Goal: Use online tool/utility: Utilize a website feature to perform a specific function

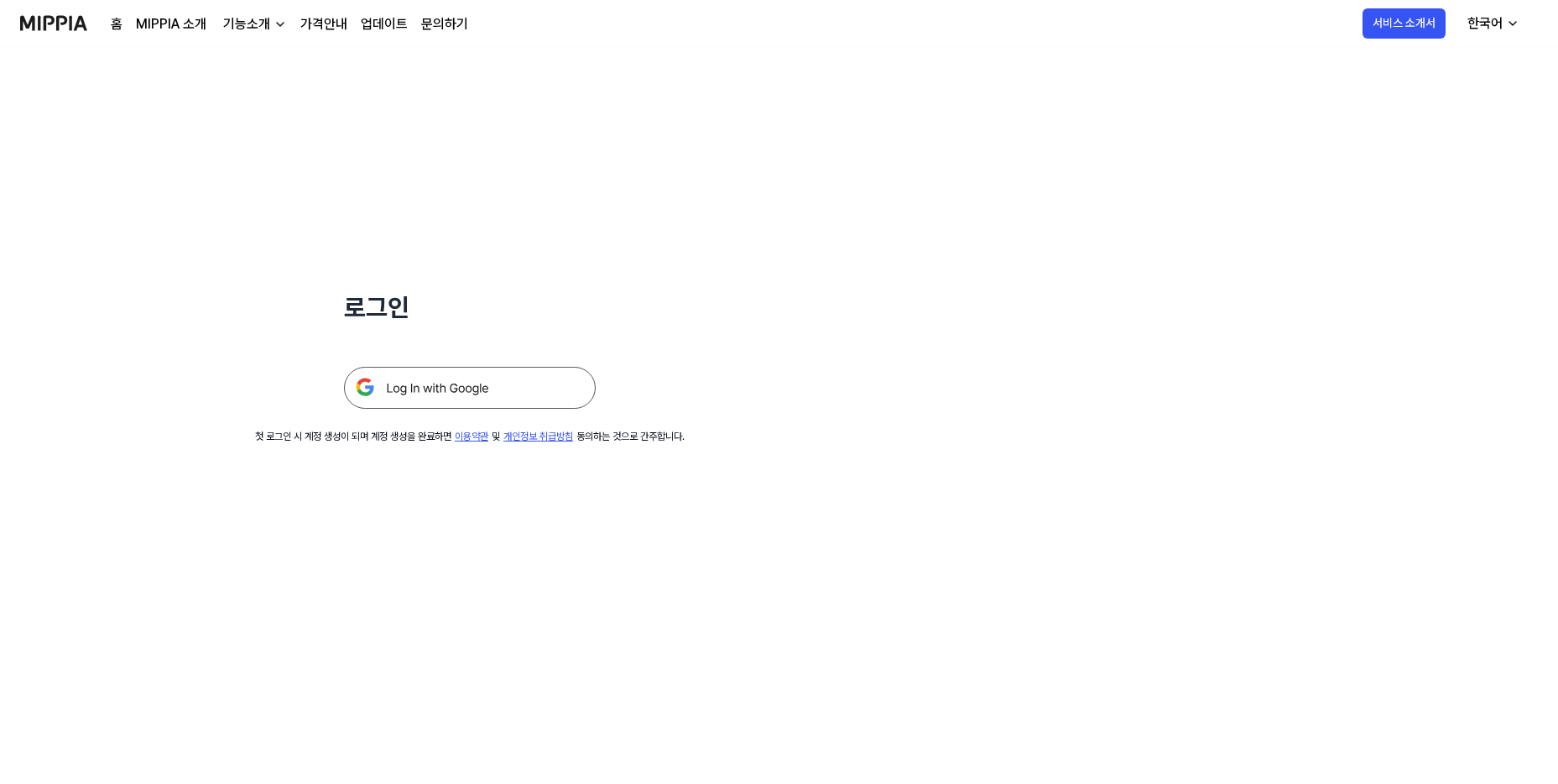
click at [404, 387] on img at bounding box center [470, 388] width 252 height 42
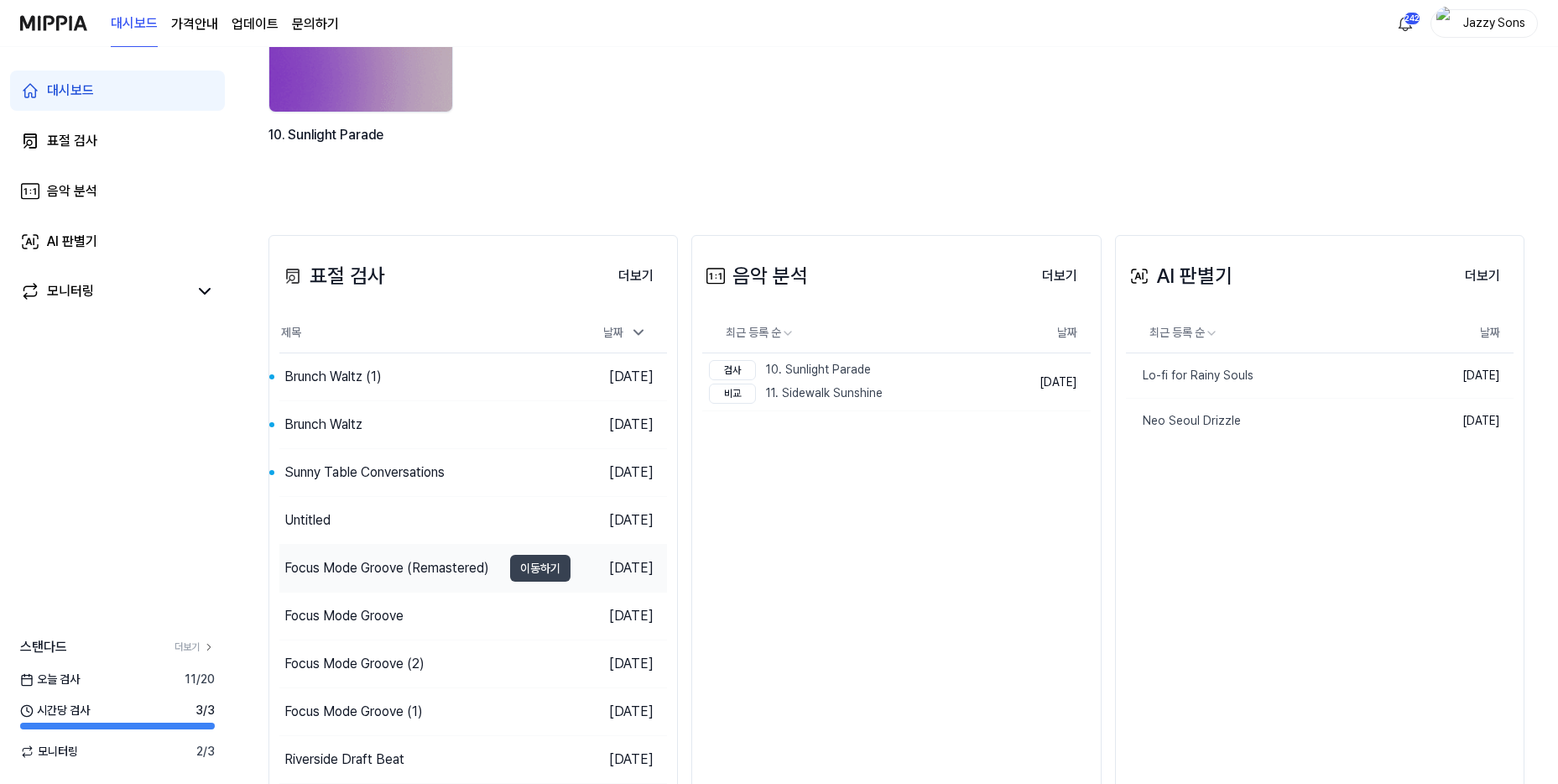
scroll to position [252, 0]
drag, startPoint x: 342, startPoint y: 470, endPoint x: 347, endPoint y: 444, distance: 26.5
click at [342, 470] on div "Sunny Table Conversations" at bounding box center [364, 471] width 160 height 20
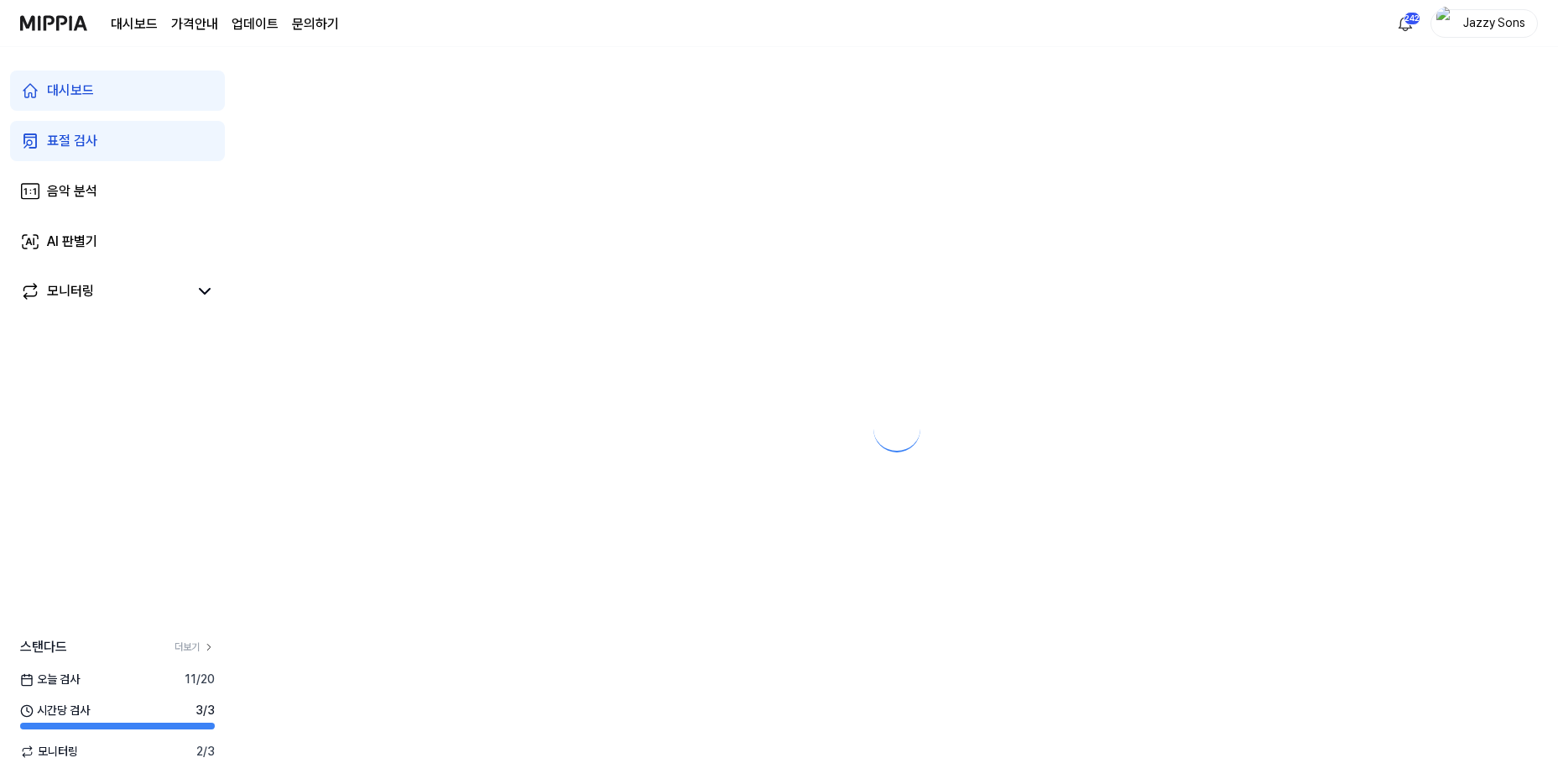
scroll to position [0, 0]
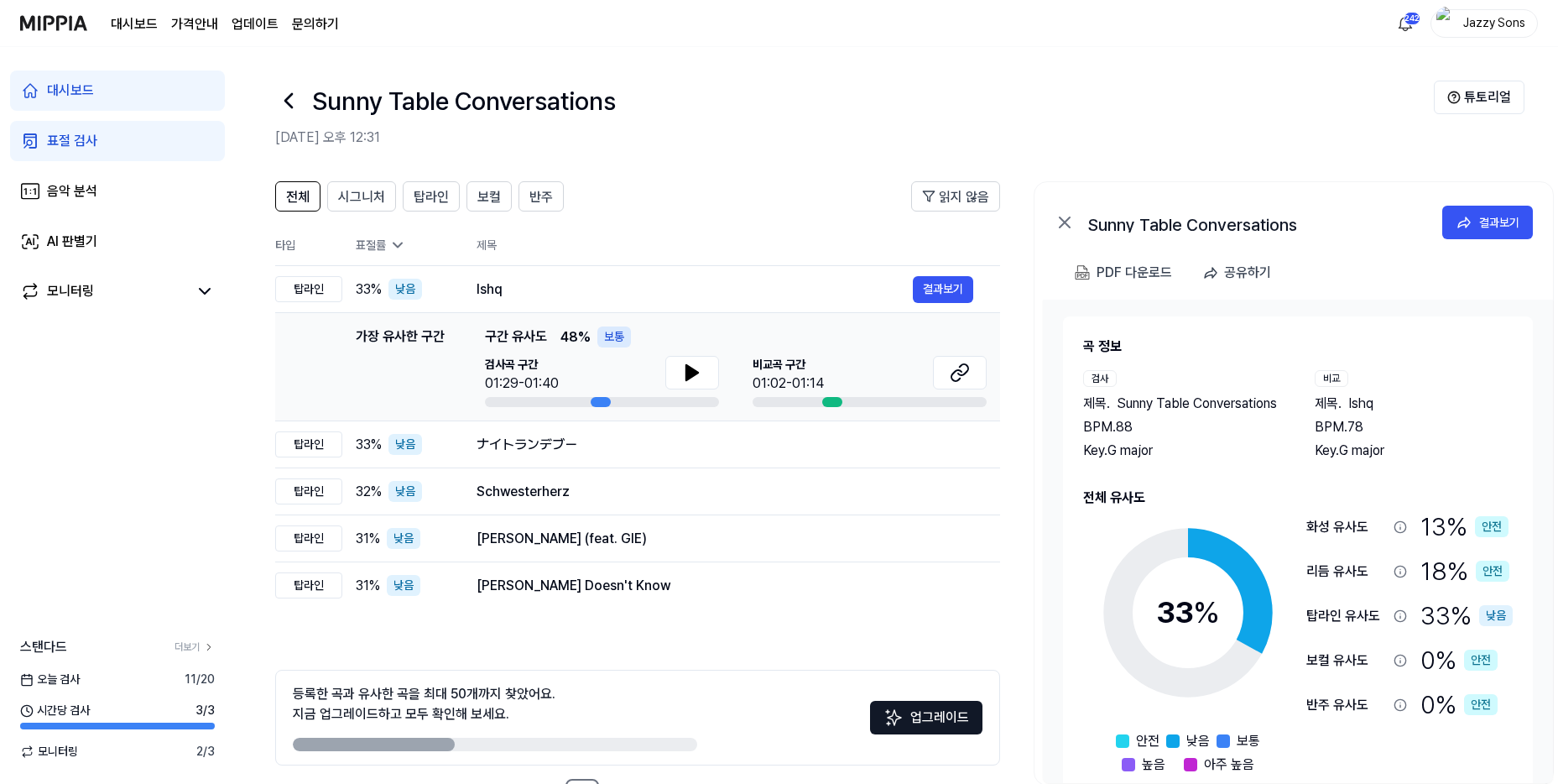
click at [292, 109] on icon at bounding box center [289, 101] width 27 height 27
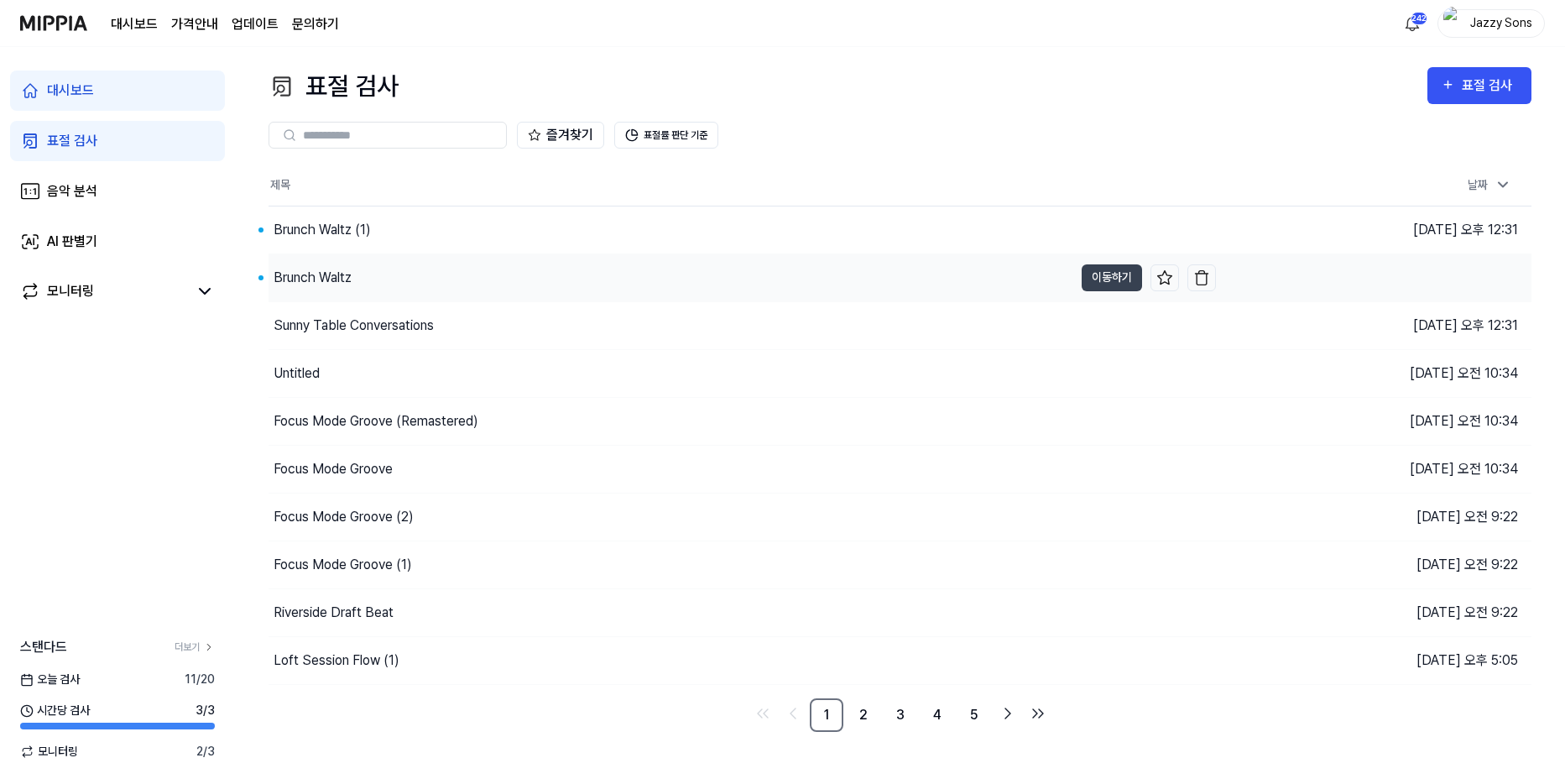
click at [310, 277] on div "Brunch Waltz" at bounding box center [312, 277] width 78 height 20
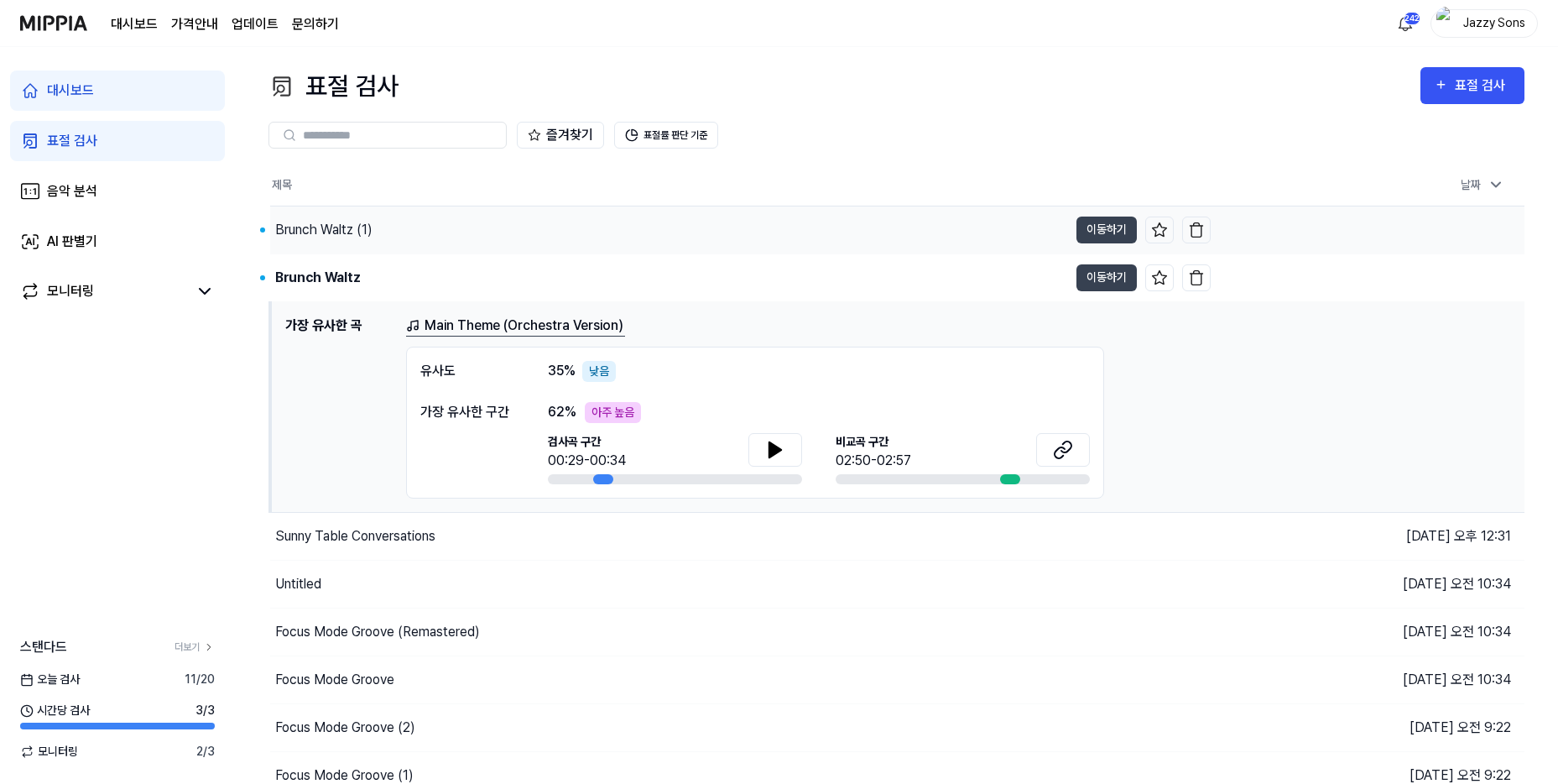
click at [335, 232] on div "Brunch Waltz (1)" at bounding box center [324, 229] width 98 height 20
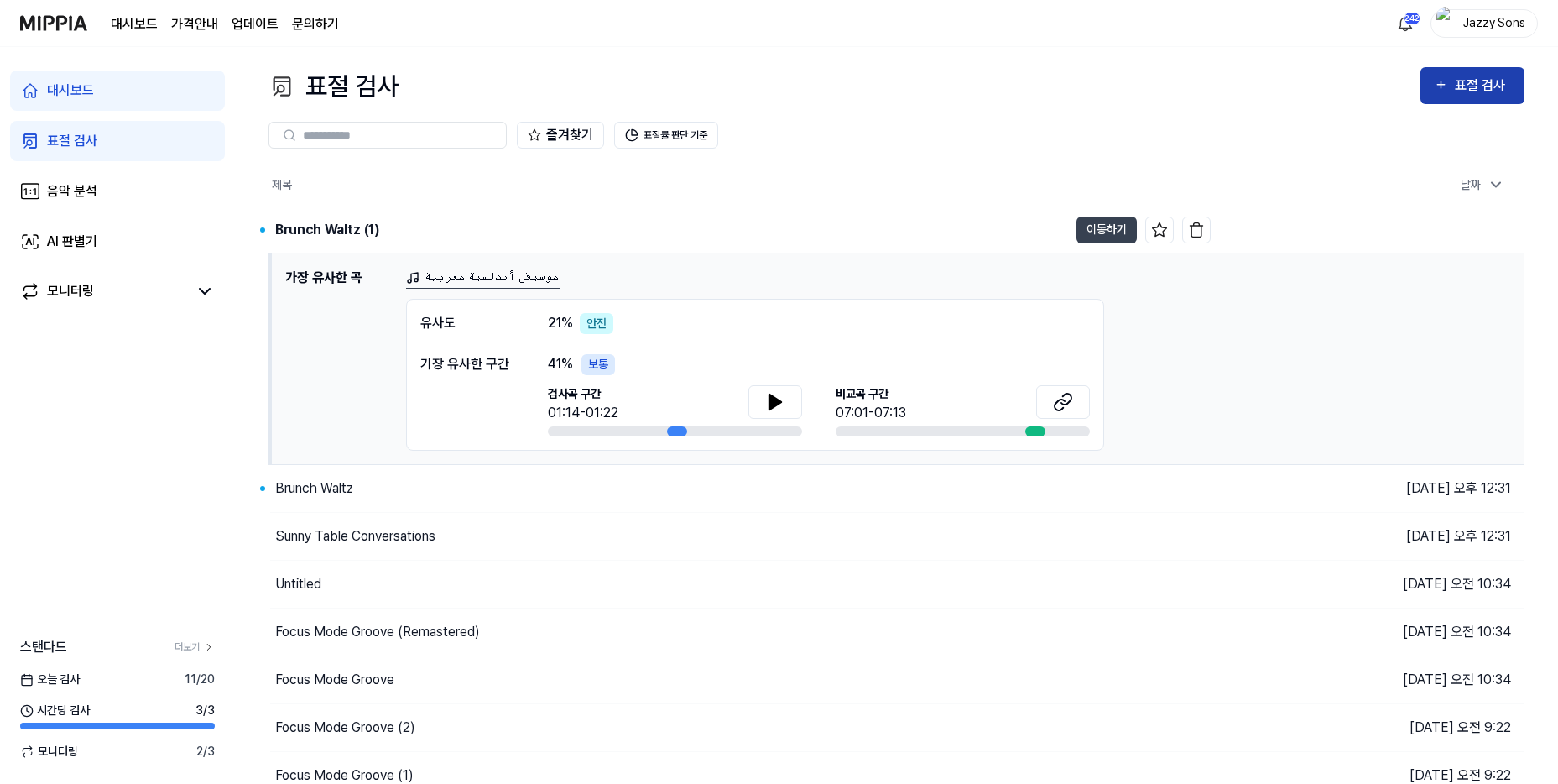
click at [1470, 78] on div "표절 검사" at bounding box center [1483, 85] width 57 height 22
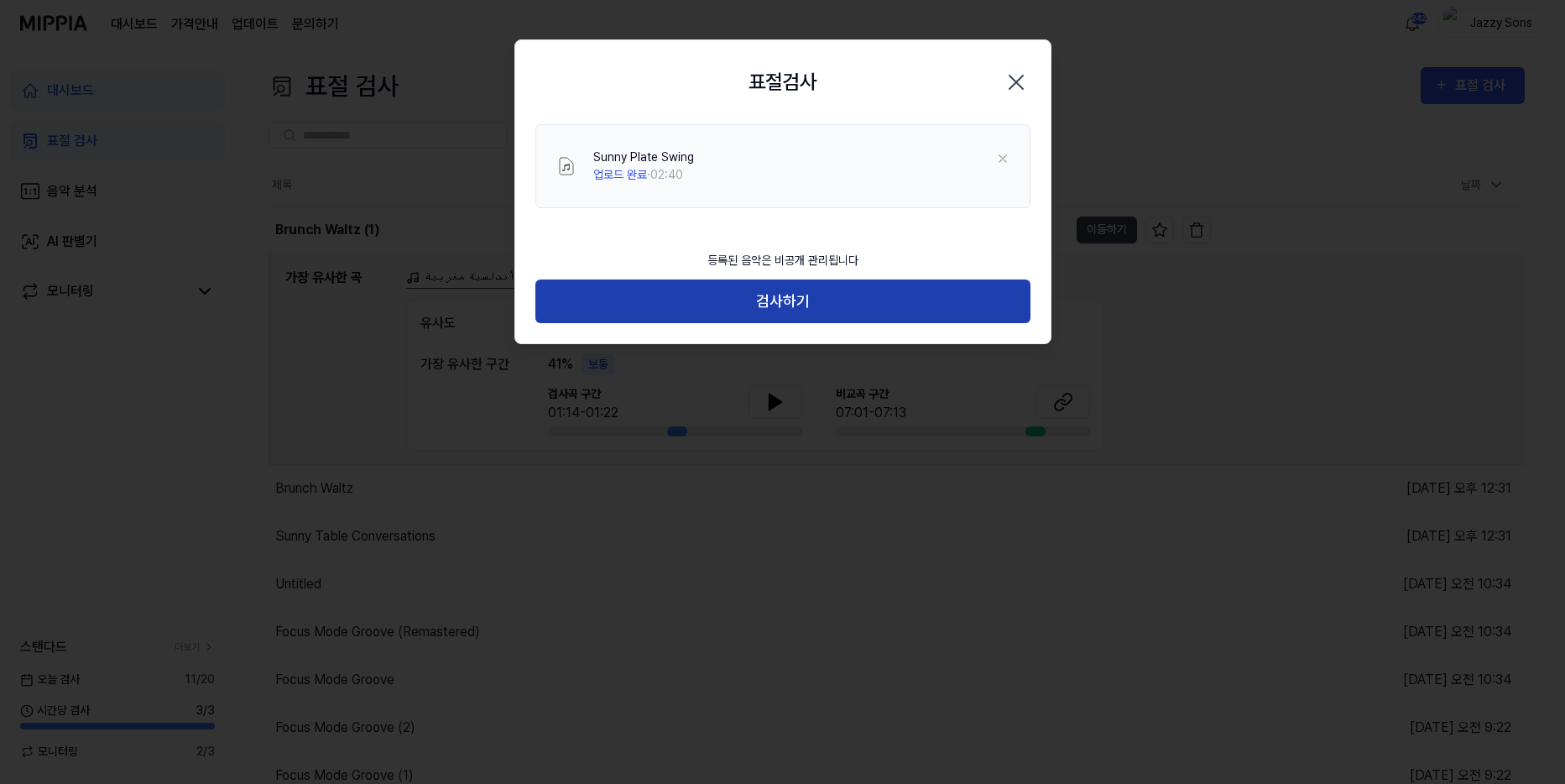
click at [825, 308] on button "검사하기" at bounding box center [782, 301] width 495 height 44
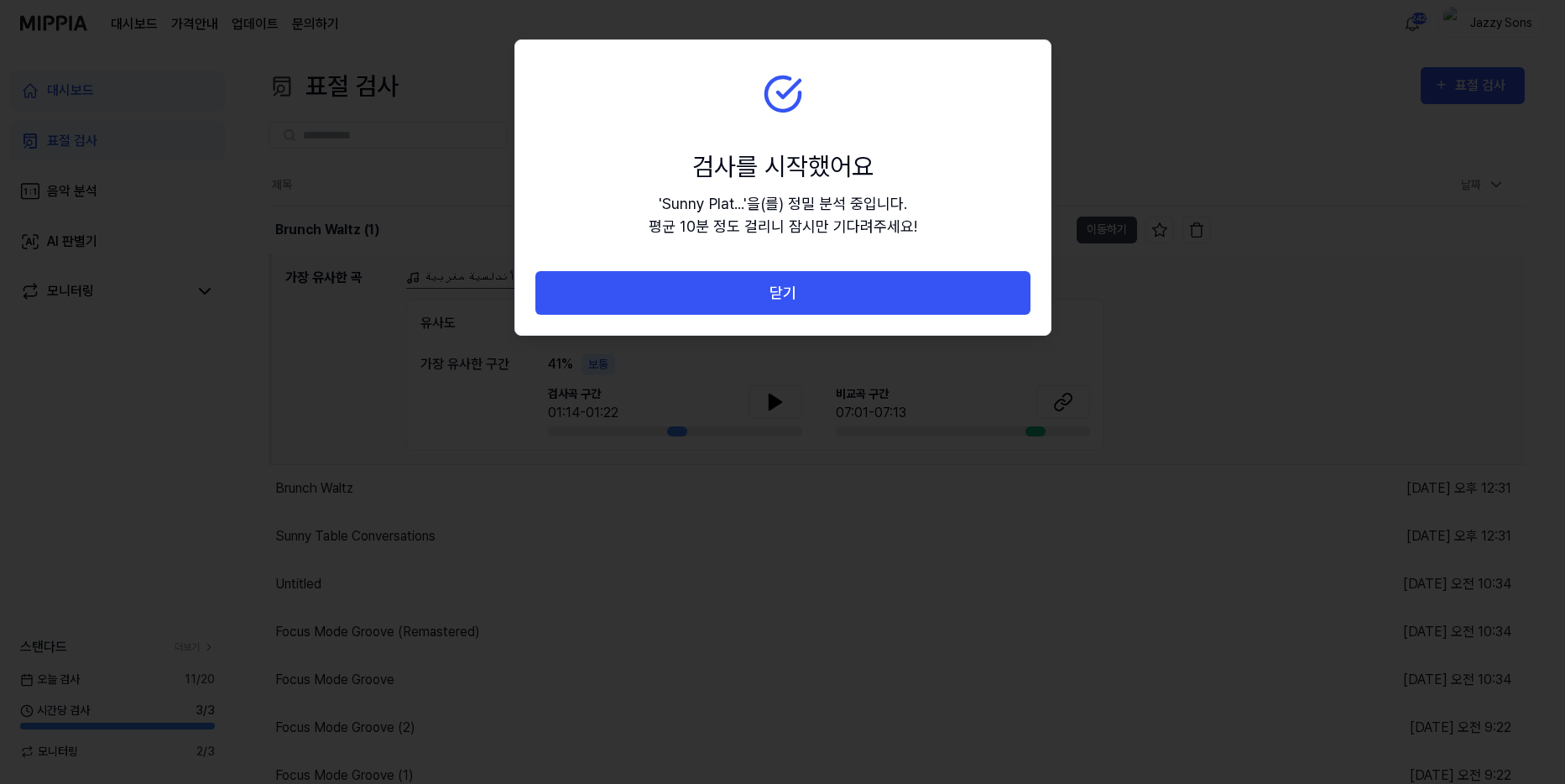
click at [778, 300] on button "닫기" at bounding box center [782, 293] width 495 height 44
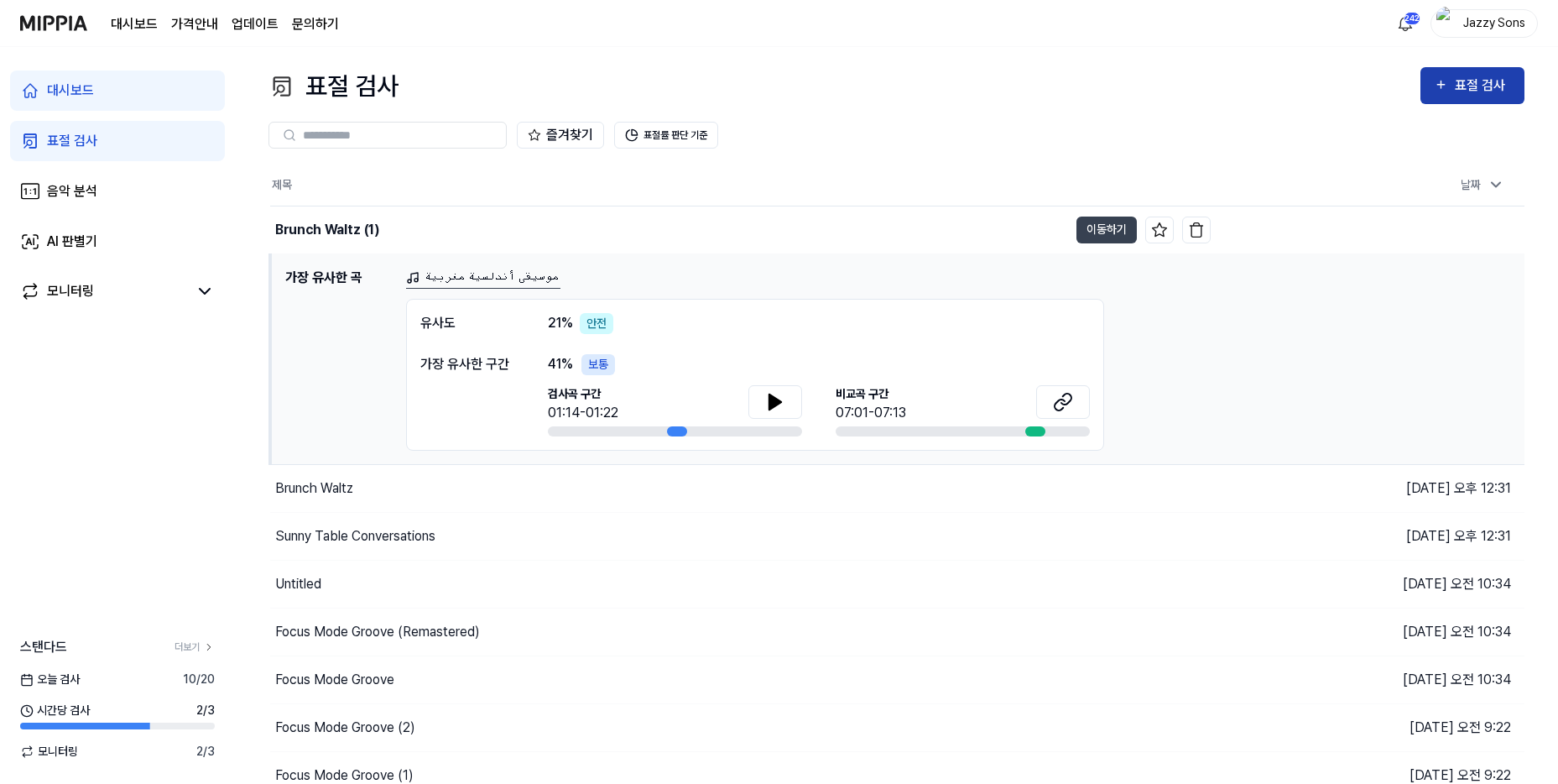
click at [1453, 82] on div "표절 검사" at bounding box center [1473, 85] width 78 height 22
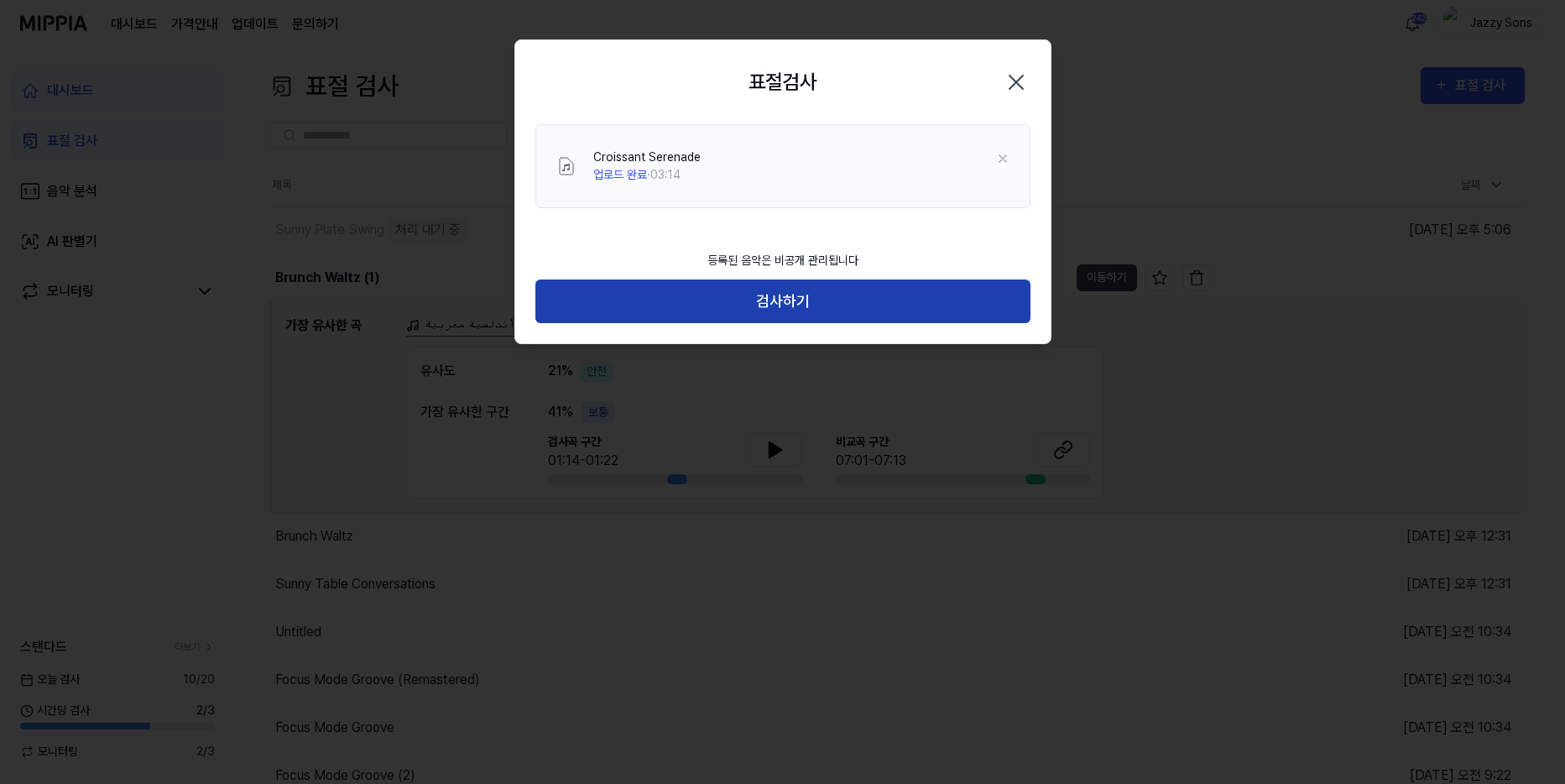
click at [738, 292] on button "검사하기" at bounding box center [782, 301] width 495 height 44
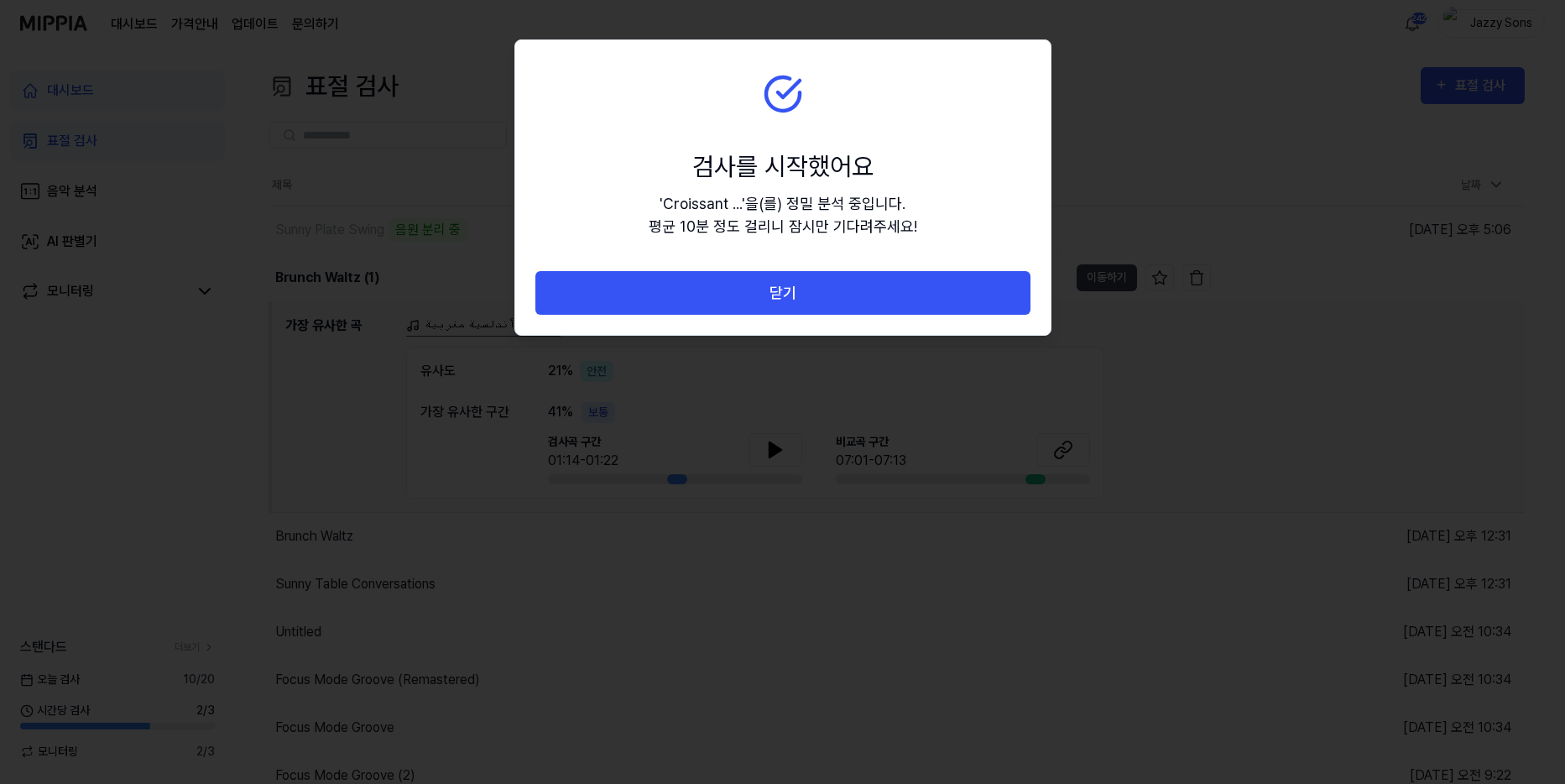
click at [805, 292] on button "닫기" at bounding box center [782, 293] width 495 height 44
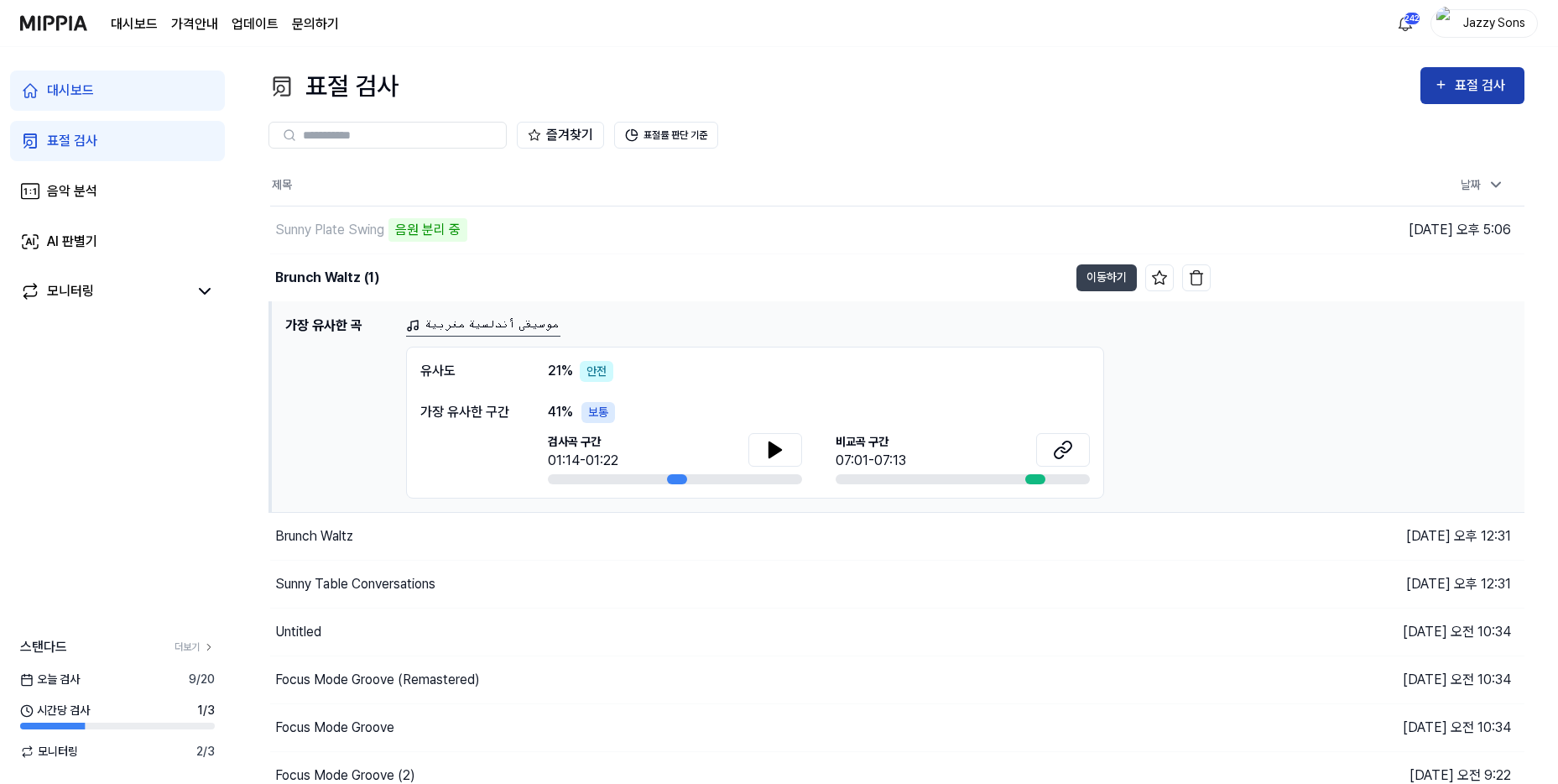
click at [1451, 84] on div "표절 검사" at bounding box center [1473, 85] width 78 height 22
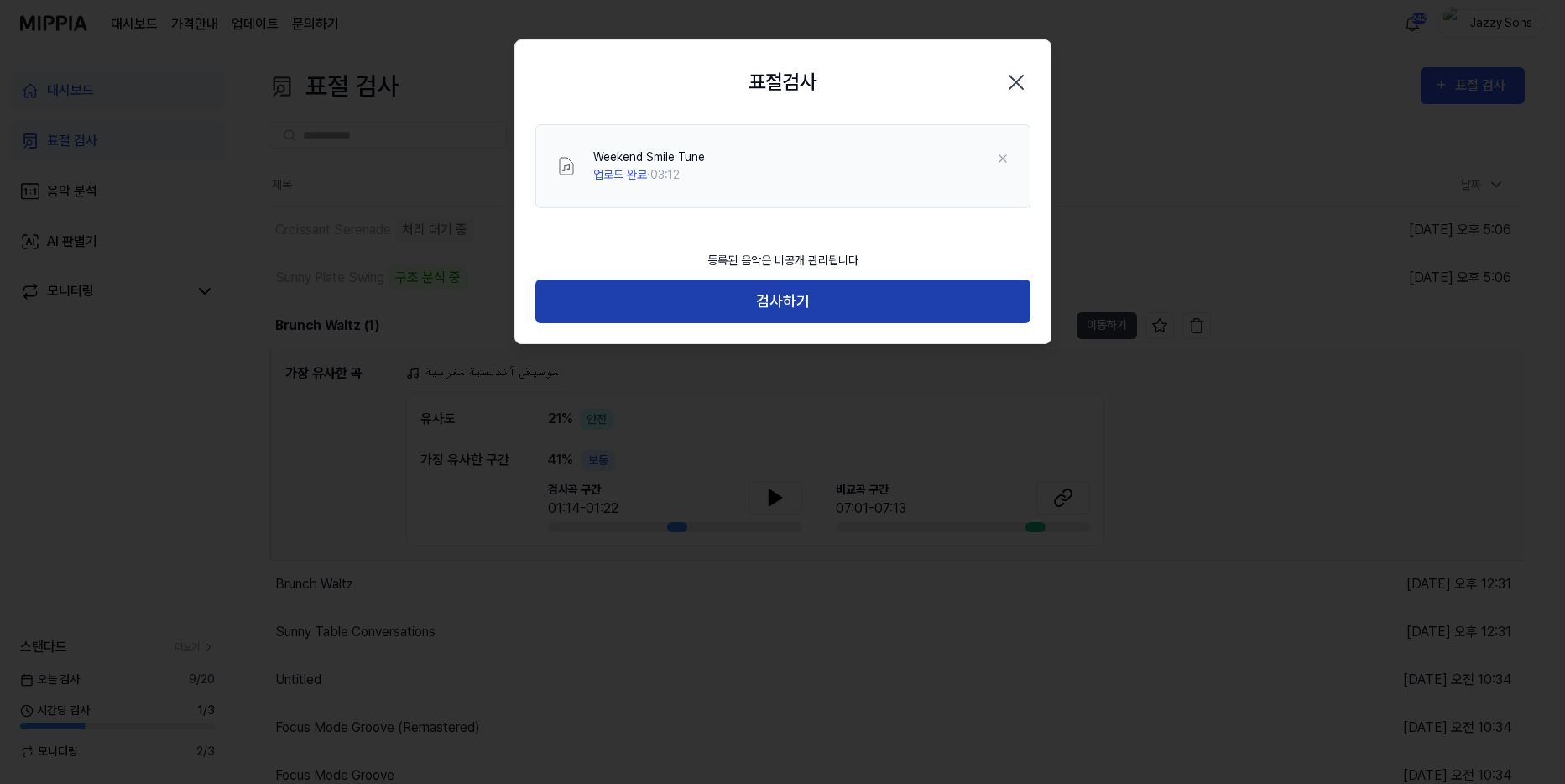
click at [800, 293] on button "검사하기" at bounding box center [782, 301] width 495 height 44
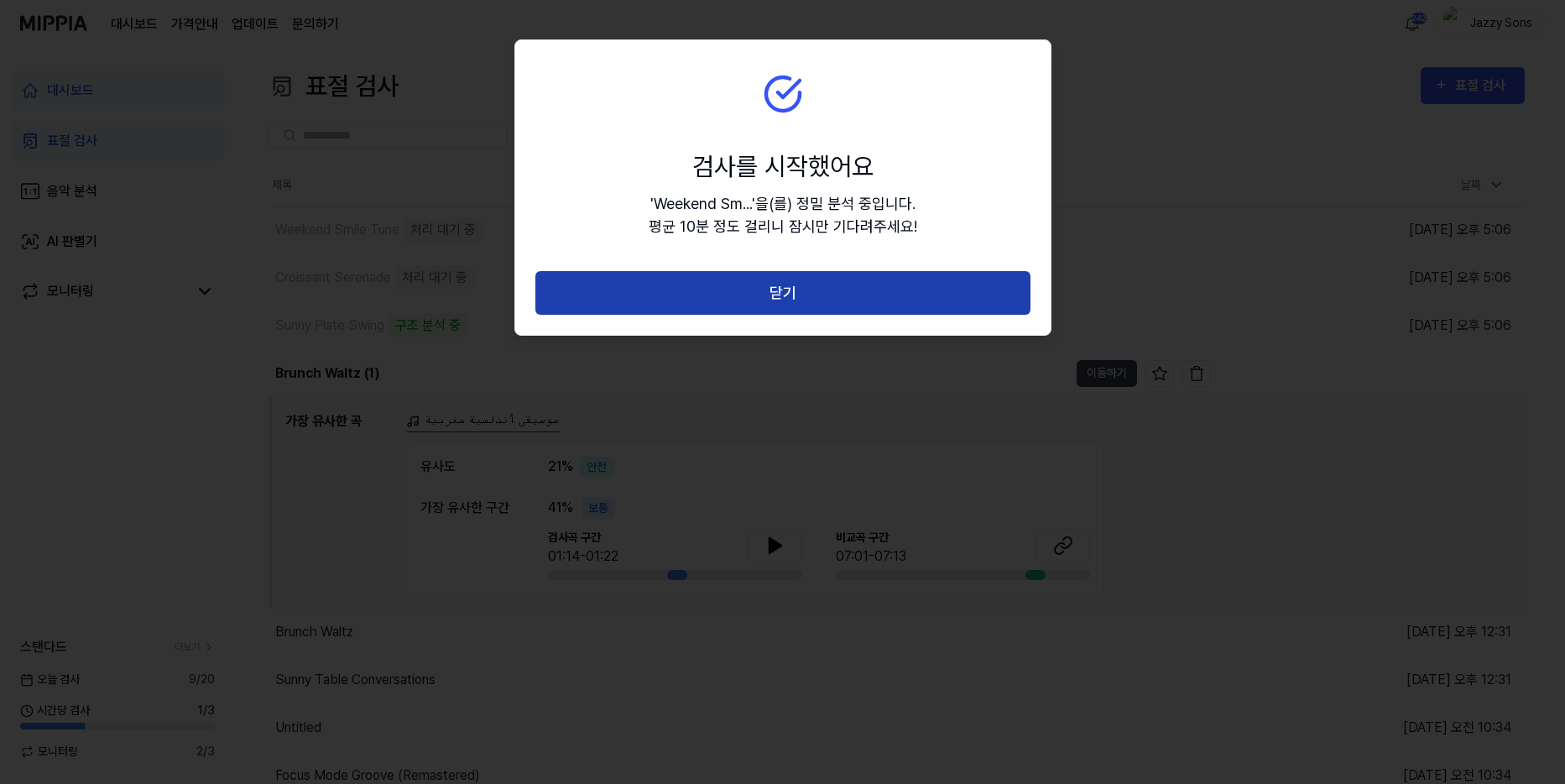
click at [782, 298] on button "닫기" at bounding box center [782, 293] width 495 height 44
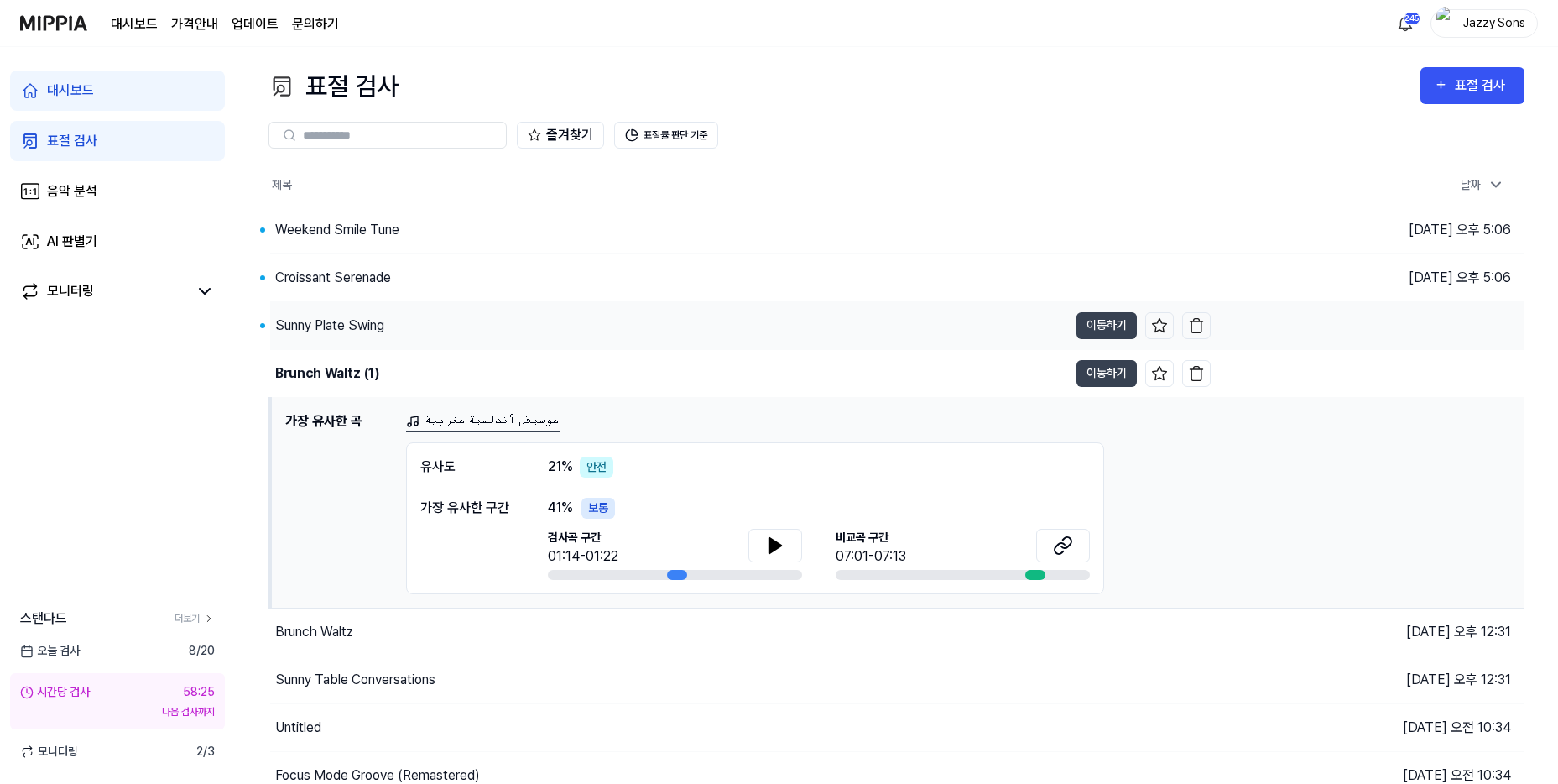
click at [318, 325] on div "Sunny Plate Swing" at bounding box center [330, 325] width 109 height 20
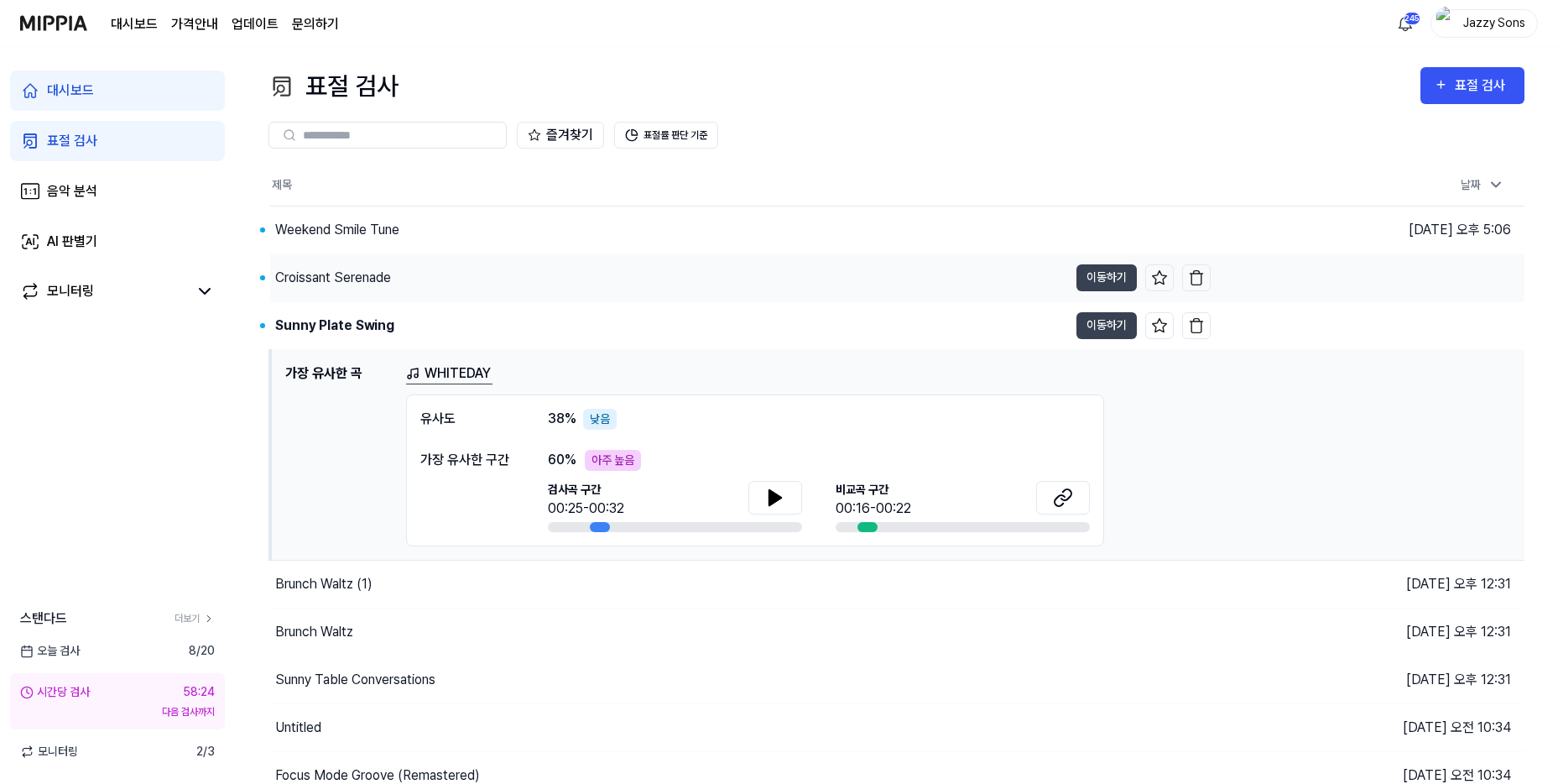
click at [334, 286] on div "Croissant Serenade" at bounding box center [333, 277] width 116 height 20
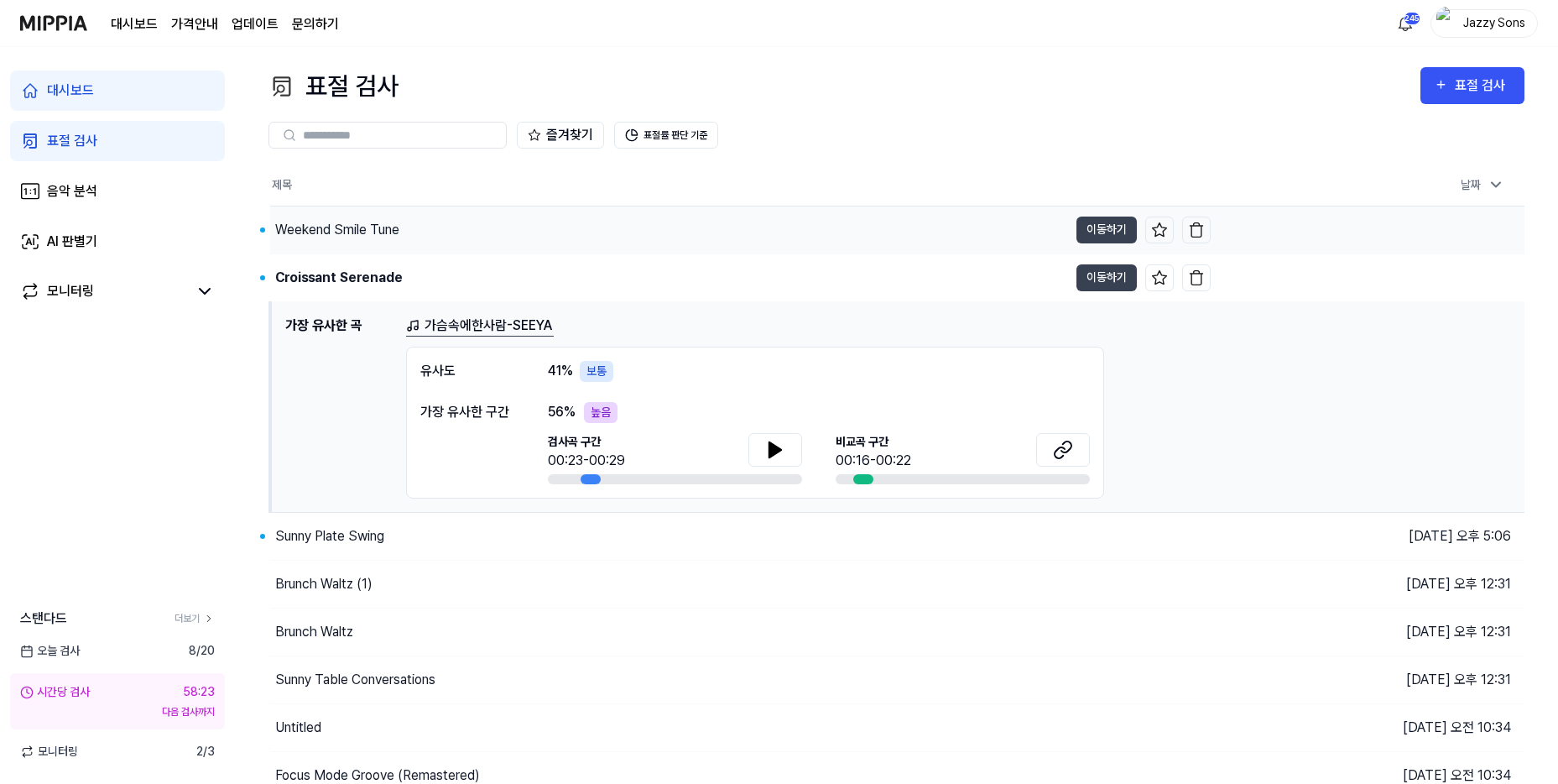
click at [332, 233] on div "Weekend Smile Tune" at bounding box center [337, 229] width 125 height 20
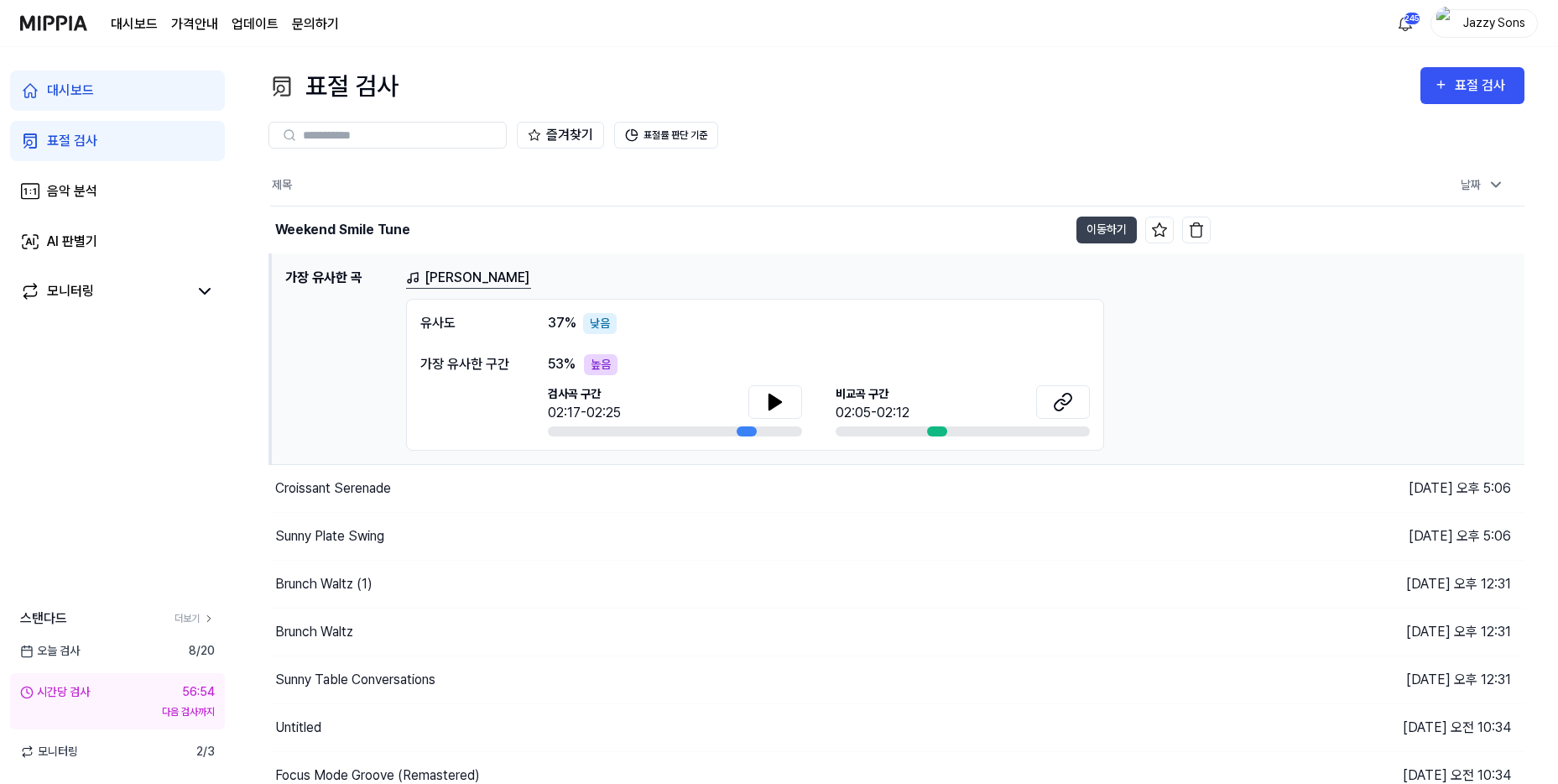
click at [51, 138] on div "표절 검사" at bounding box center [72, 141] width 51 height 20
click at [185, 584] on div "대시보드 표절 검사 음악 분석 AI 판별기 모니터링 스탠다드 더보기 오늘 검사 8 / 20 시간당 검사 56:49 다음 검사까지 모니터링 2 …" at bounding box center [117, 415] width 235 height 737
click at [185, 570] on div "대시보드 표절 검사 음악 분석 AI 판별기 모니터링 스탠다드 더보기 오늘 검사 8 / 20 시간당 검사 56:49 다음 검사까지 모니터링 2 …" at bounding box center [117, 415] width 235 height 737
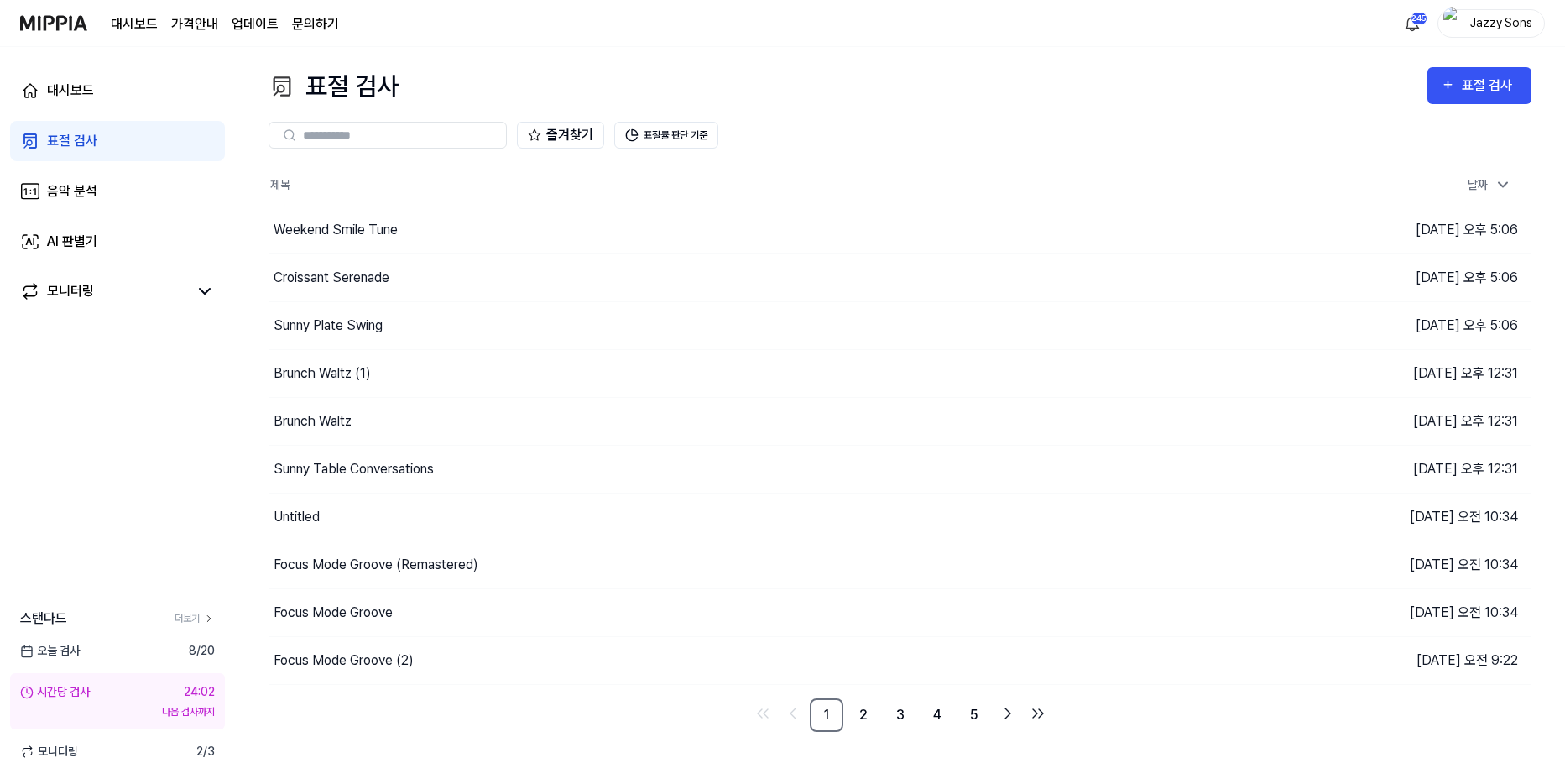
click at [86, 141] on div "표절 검사" at bounding box center [72, 141] width 51 height 20
click at [73, 142] on div "표절 검사" at bounding box center [72, 141] width 51 height 20
click at [64, 177] on link "음악 분석" at bounding box center [118, 192] width 215 height 40
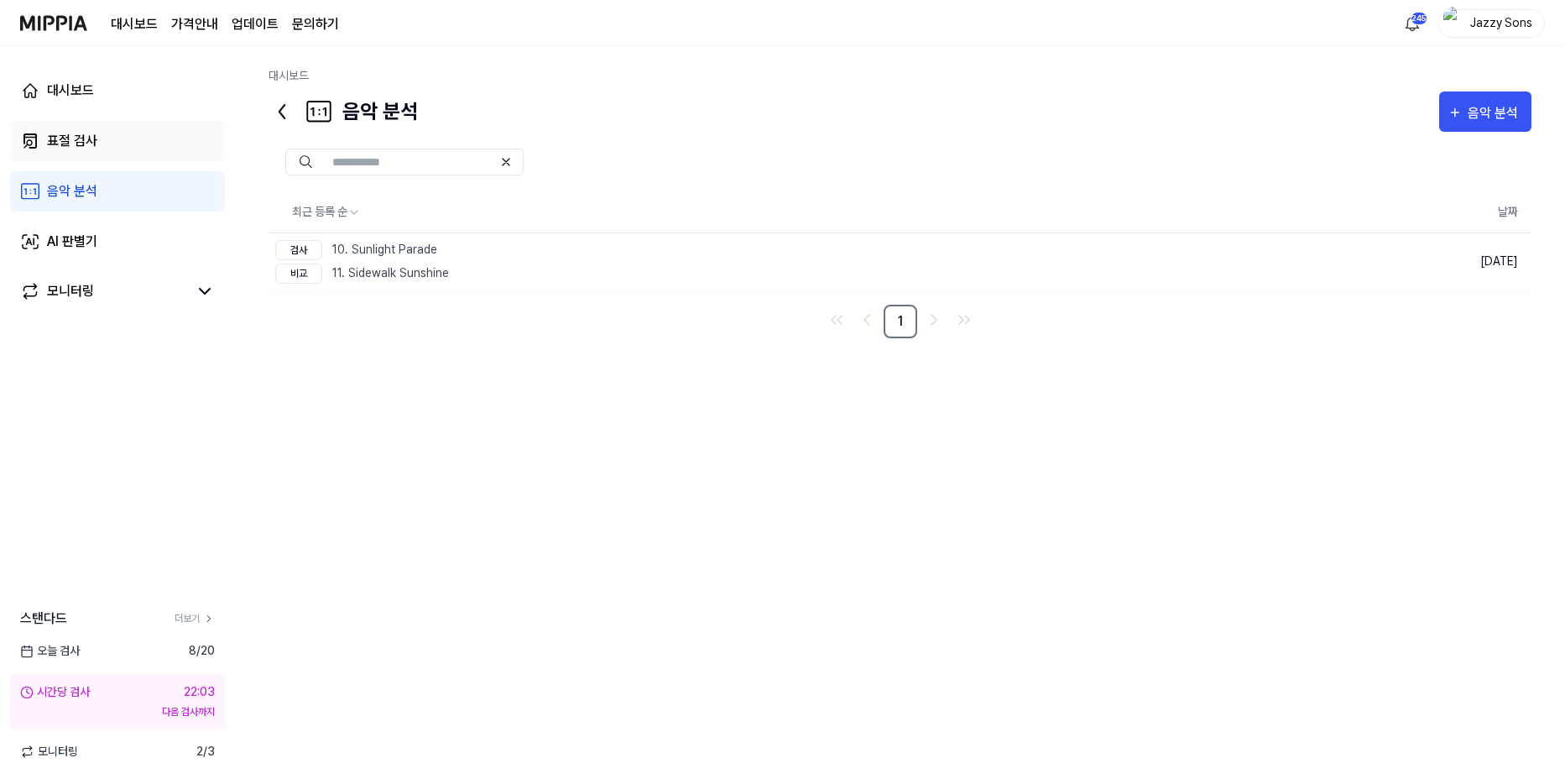
click at [70, 145] on div "표절 검사" at bounding box center [72, 141] width 51 height 20
